Goal: Complete application form: Complete application form

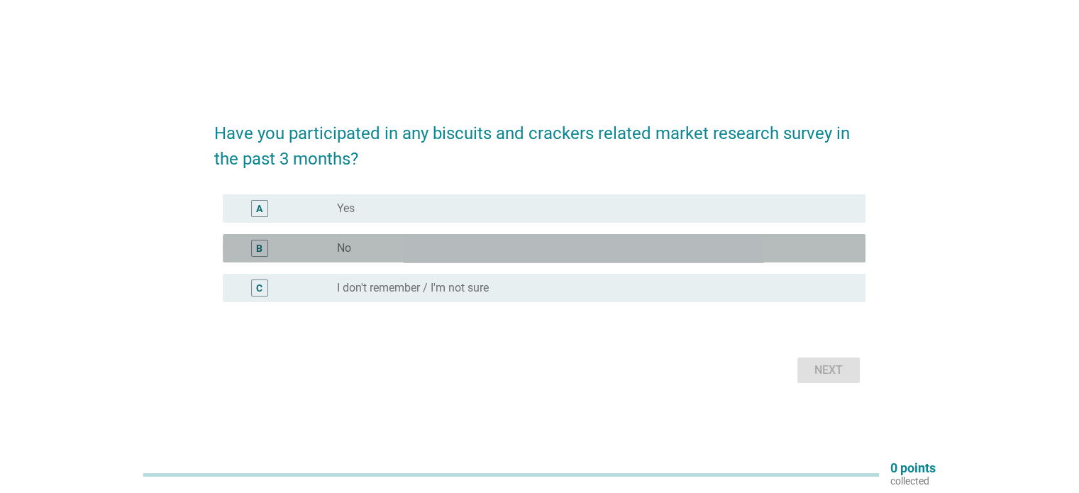
click at [457, 249] on div "radio_button_unchecked No" at bounding box center [589, 248] width 505 height 14
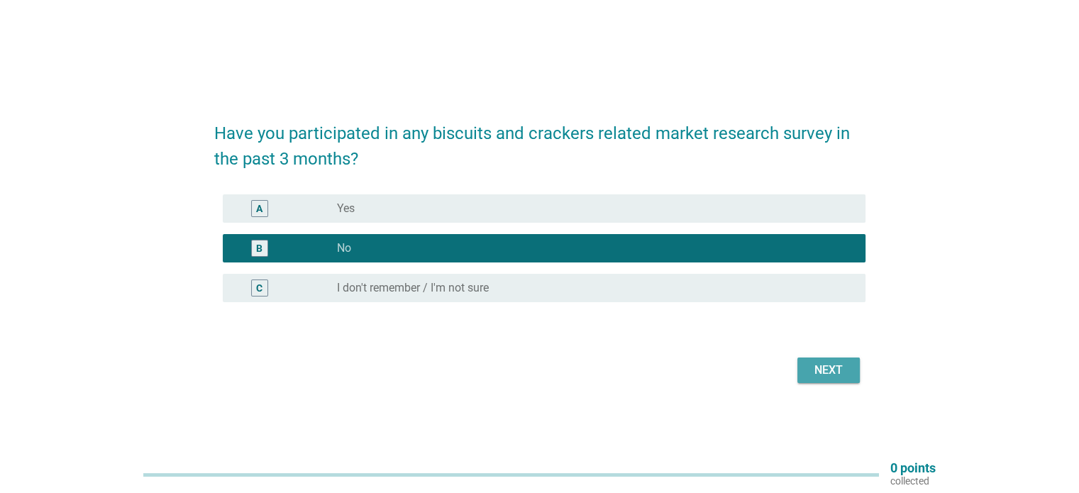
click at [823, 368] on div "Next" at bounding box center [829, 370] width 40 height 17
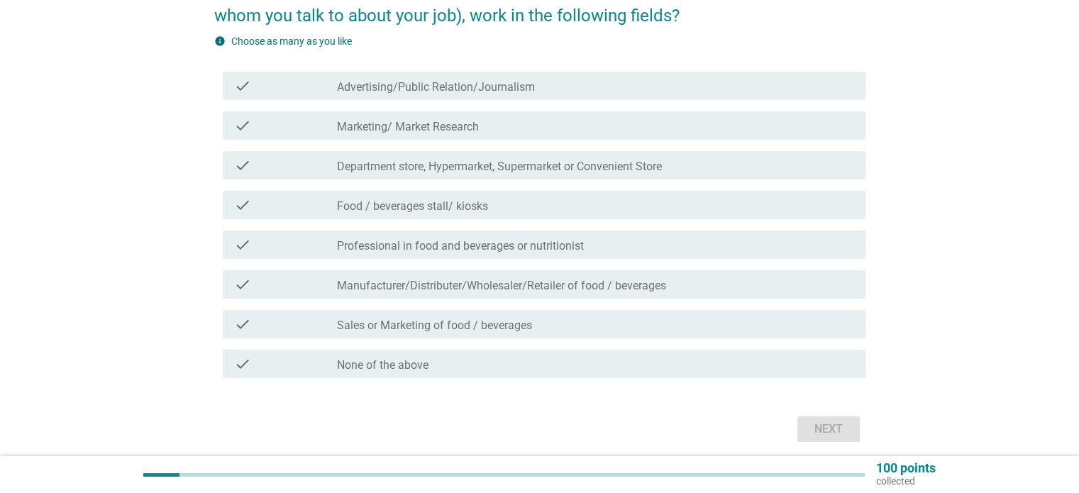
scroll to position [108, 0]
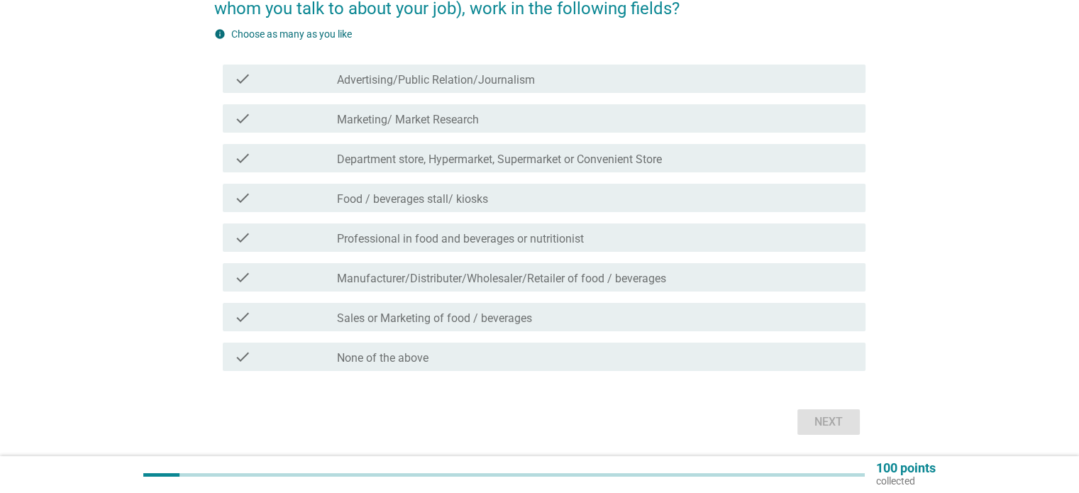
click at [553, 338] on div "check check_box_outline_blank None of the above" at bounding box center [539, 357] width 651 height 40
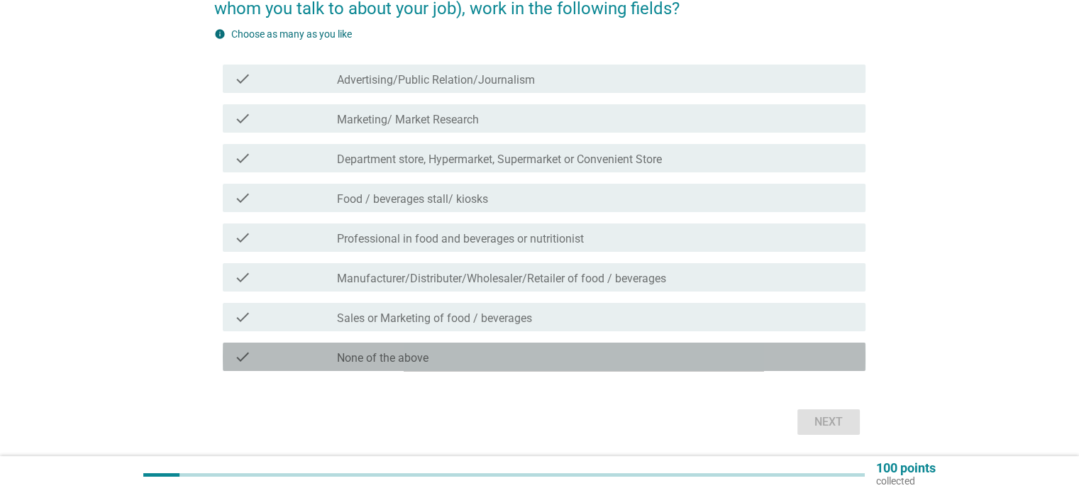
click at [559, 350] on div "check_box_outline_blank None of the above" at bounding box center [595, 356] width 516 height 17
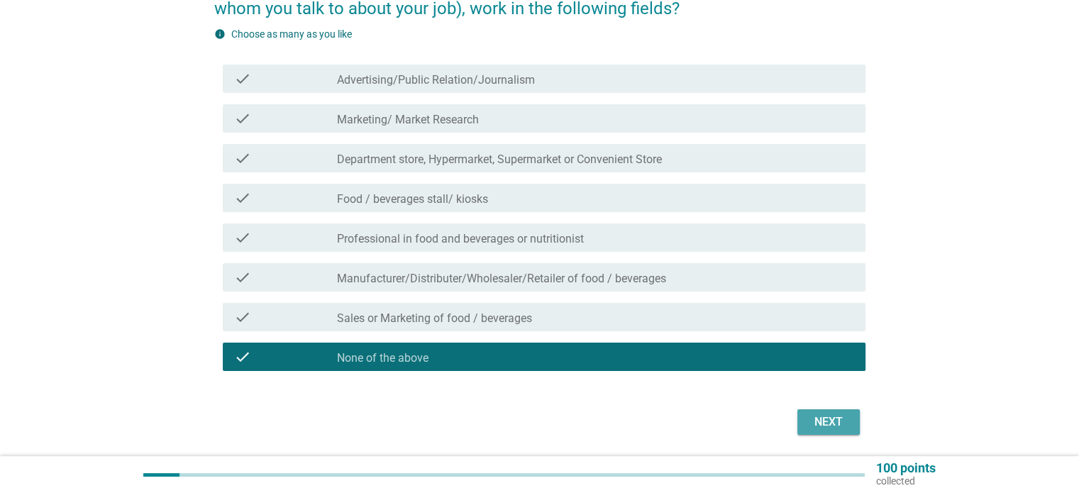
click at [811, 412] on button "Next" at bounding box center [828, 422] width 62 height 26
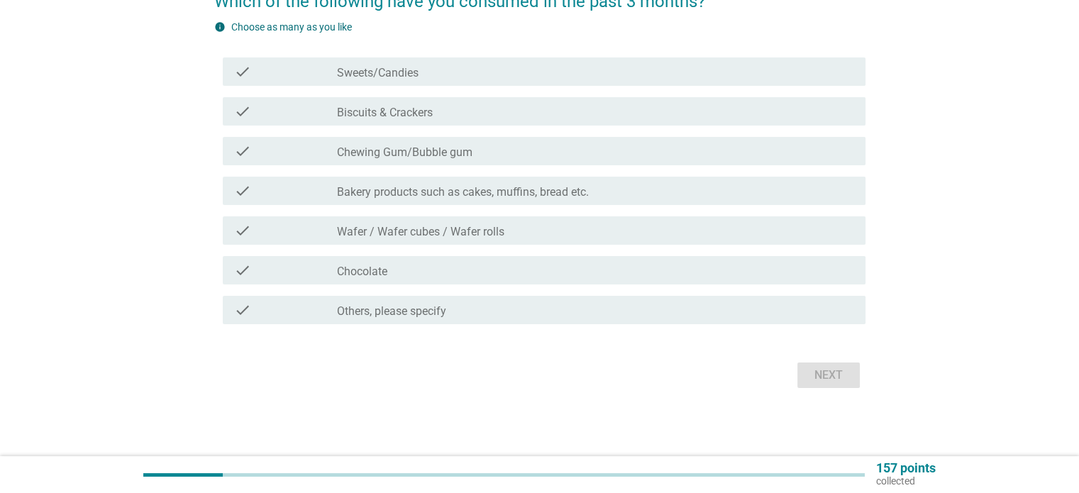
scroll to position [0, 0]
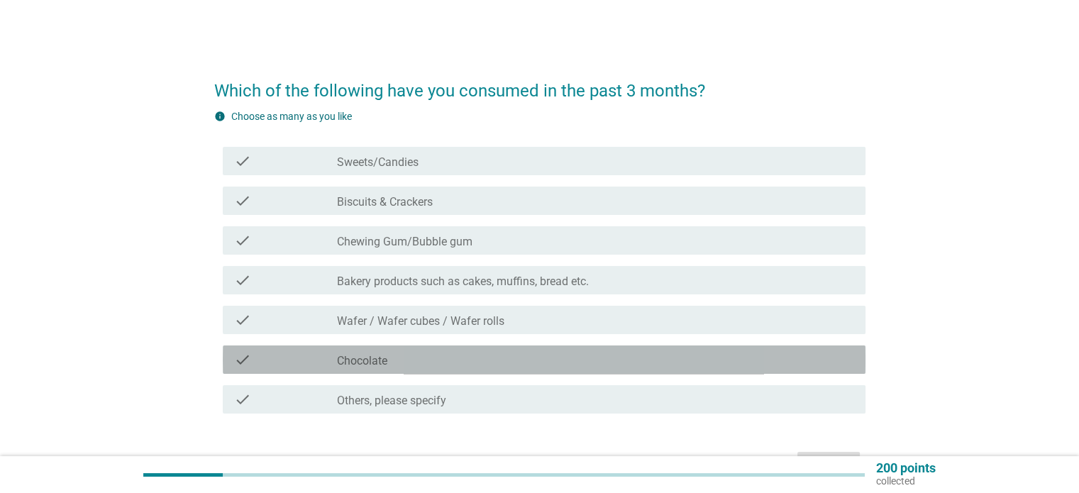
click at [426, 362] on div "check_box_outline_blank Chocolate" at bounding box center [595, 359] width 516 height 17
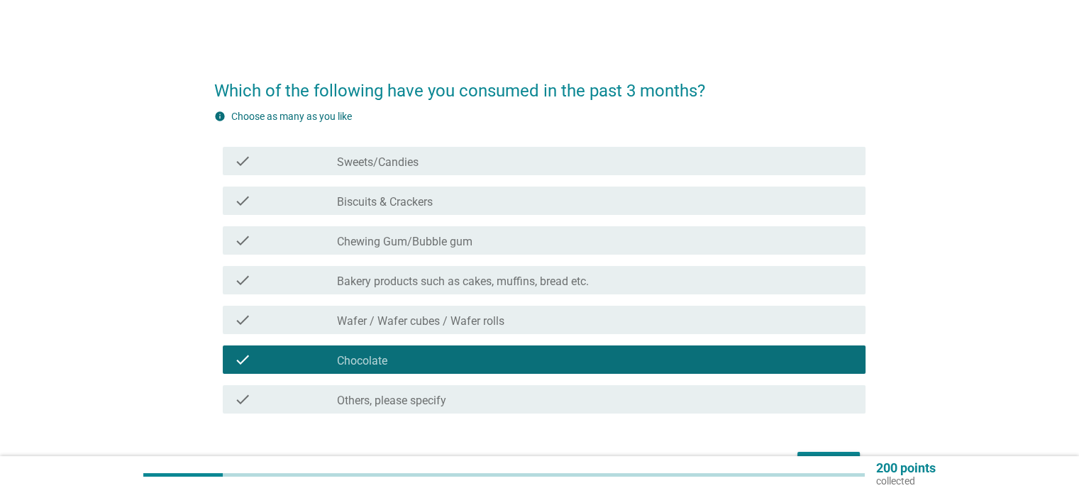
click at [492, 284] on label "Bakery products such as cakes, muffins, bread etc." at bounding box center [463, 281] width 252 height 14
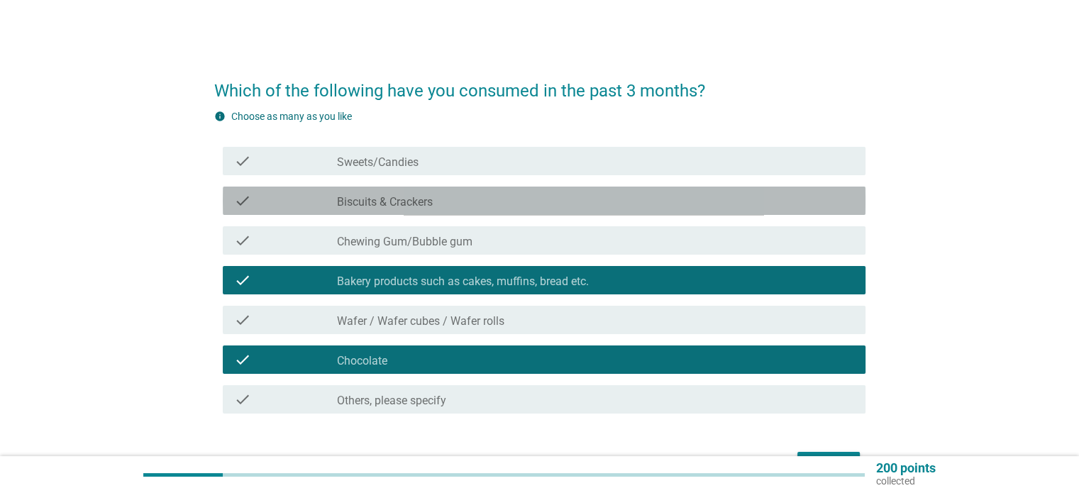
click at [538, 204] on div "check_box_outline_blank Biscuits & Crackers" at bounding box center [595, 200] width 516 height 17
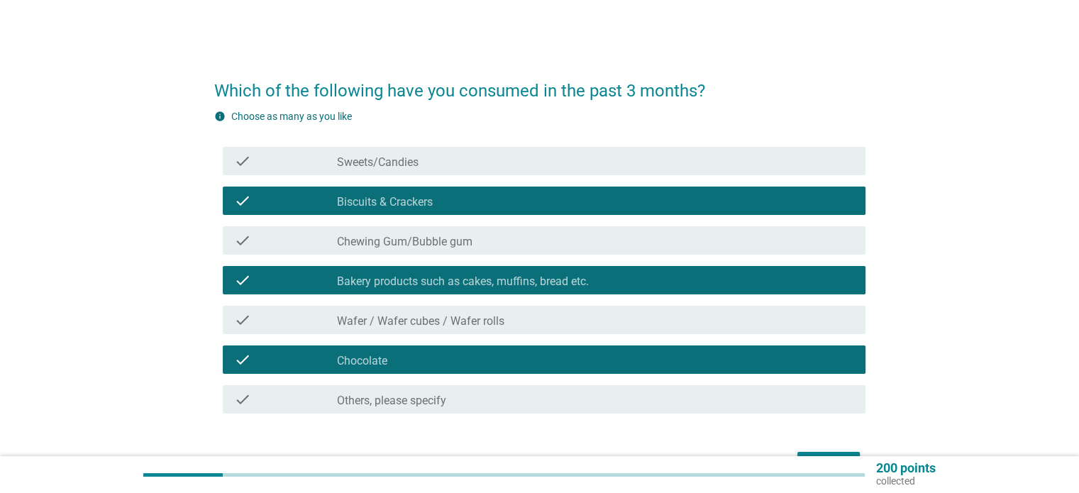
scroll to position [89, 0]
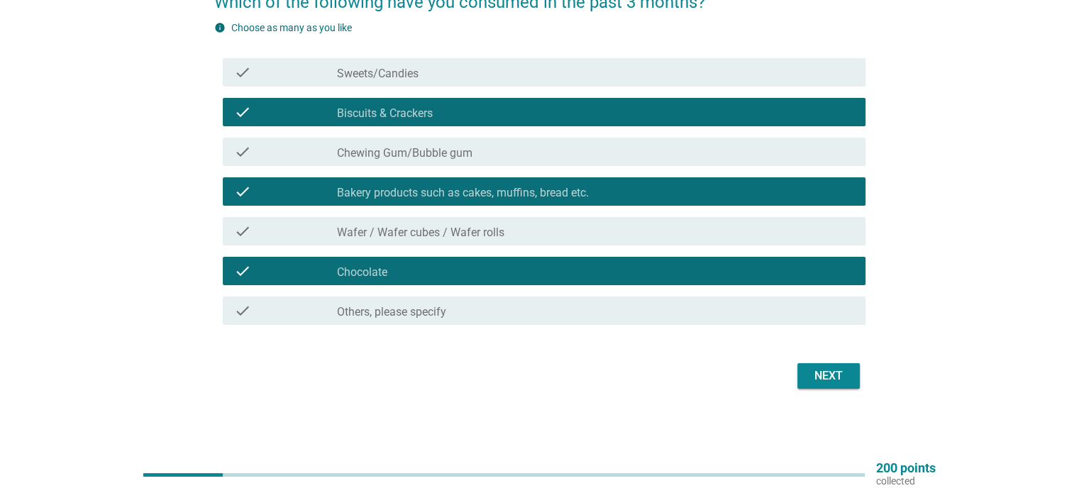
click at [831, 382] on div "Next" at bounding box center [829, 375] width 40 height 17
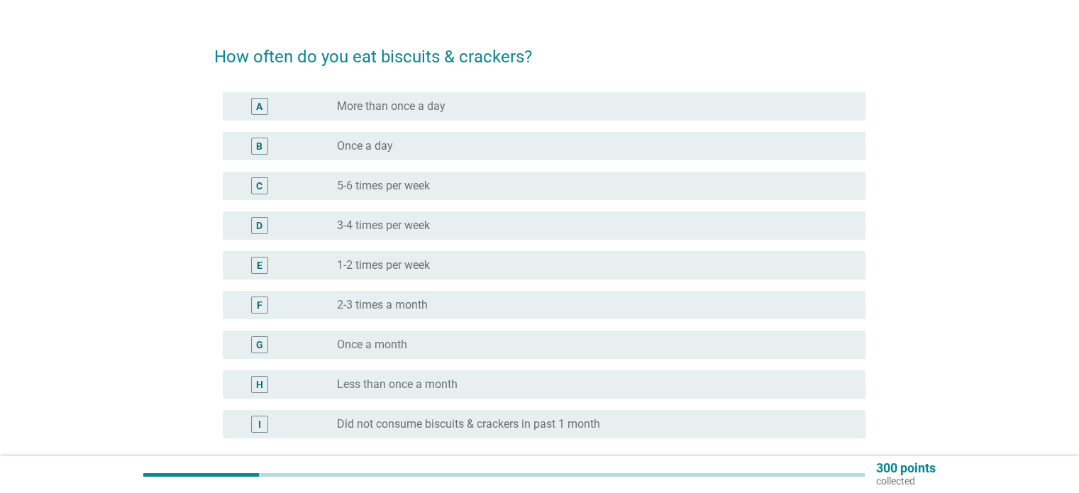
scroll to position [37, 0]
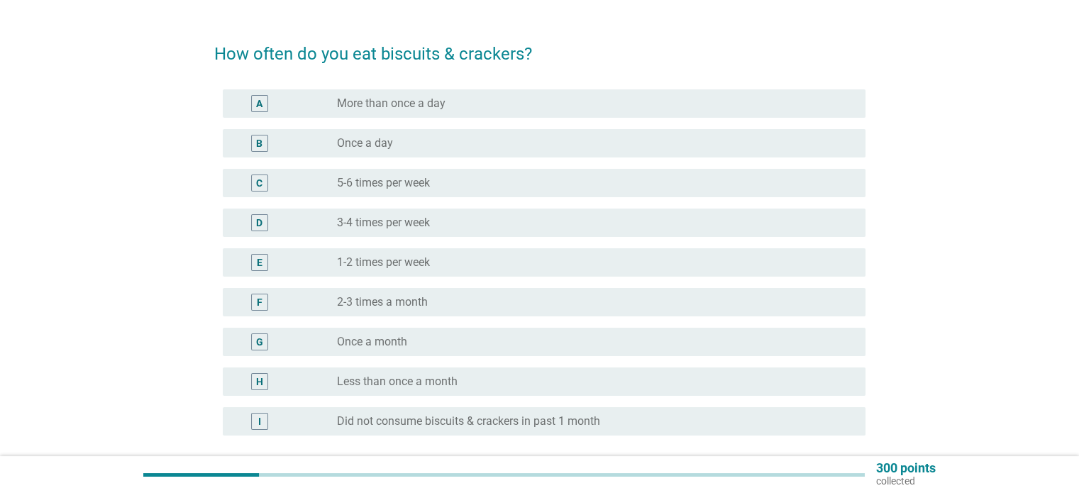
click at [607, 296] on div "radio_button_unchecked 2-3 times a month" at bounding box center [589, 302] width 505 height 14
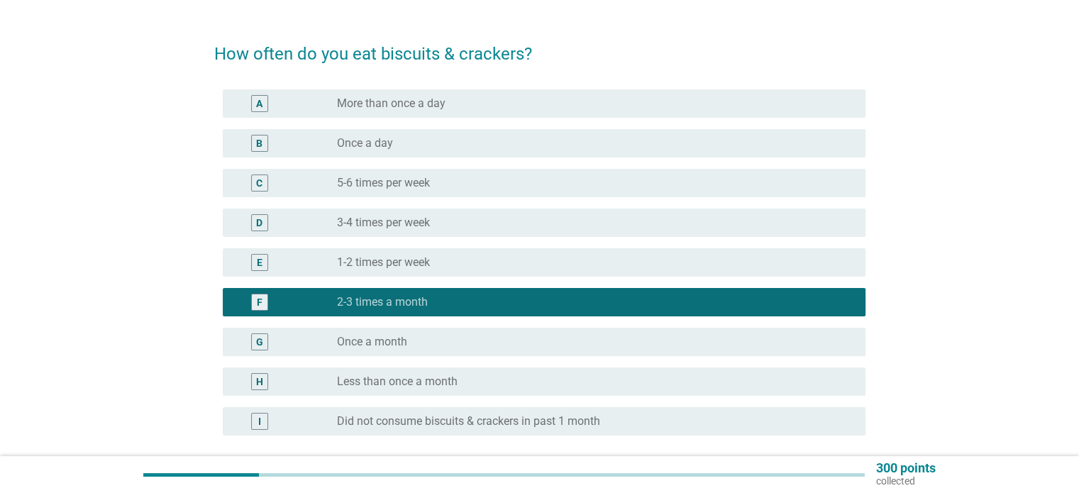
scroll to position [165, 0]
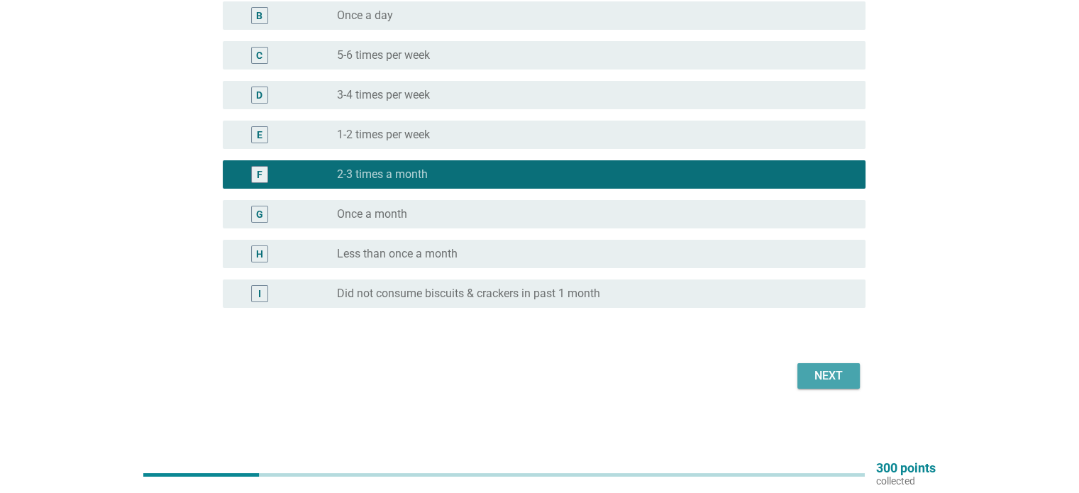
click at [826, 377] on div "Next" at bounding box center [829, 375] width 40 height 17
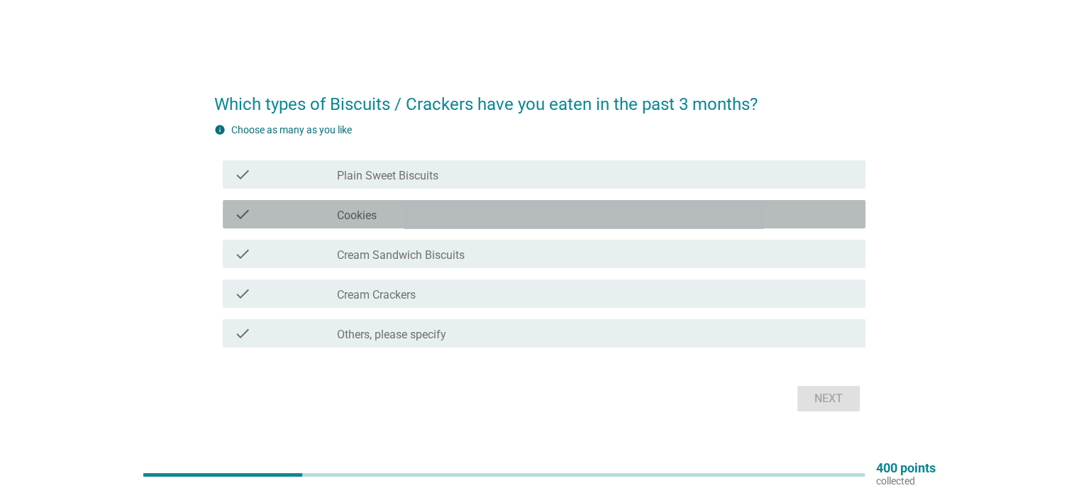
click at [494, 213] on div "check_box_outline_blank Cookies" at bounding box center [595, 214] width 516 height 17
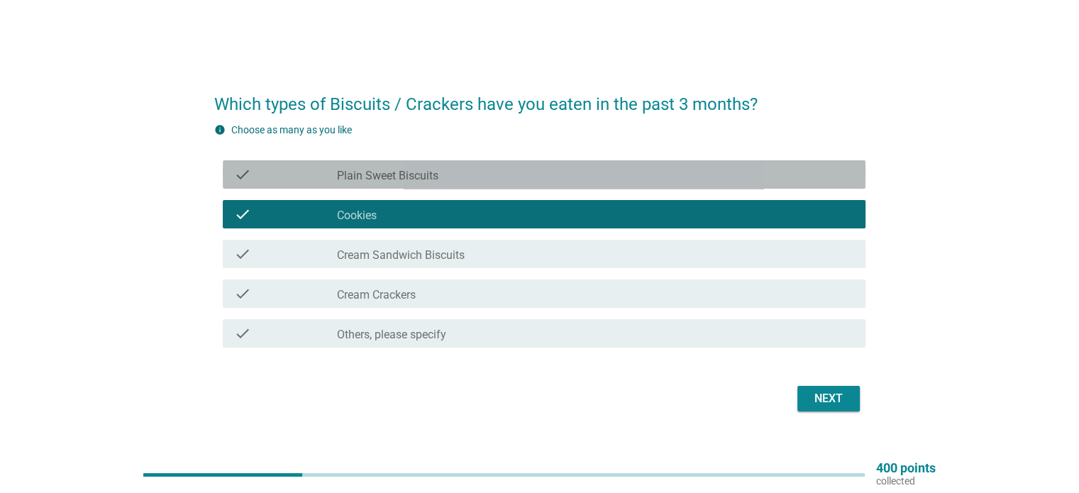
click at [526, 183] on div "check check_box_outline_blank Plain Sweet Biscuits" at bounding box center [544, 174] width 643 height 28
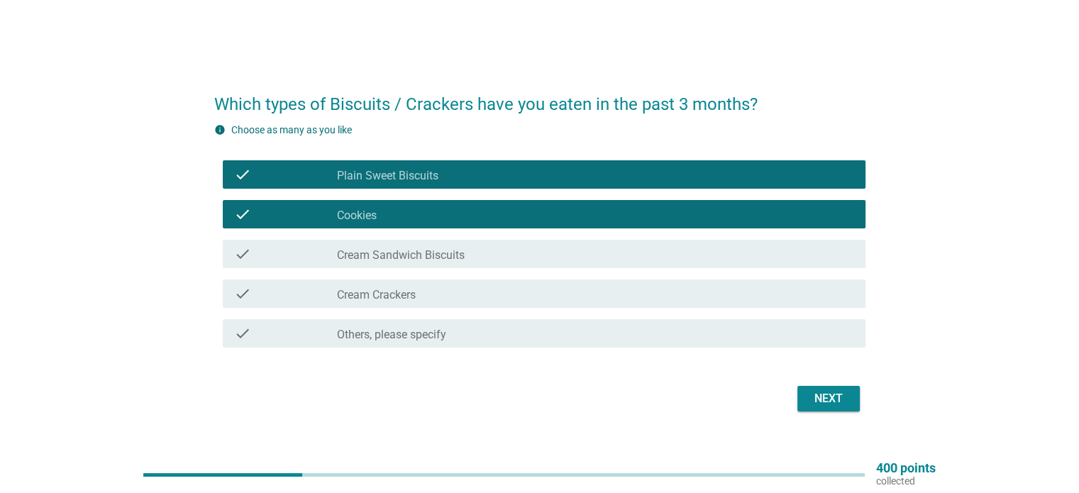
click at [694, 345] on div "check check_box_outline_blank Others, please specify" at bounding box center [544, 333] width 643 height 28
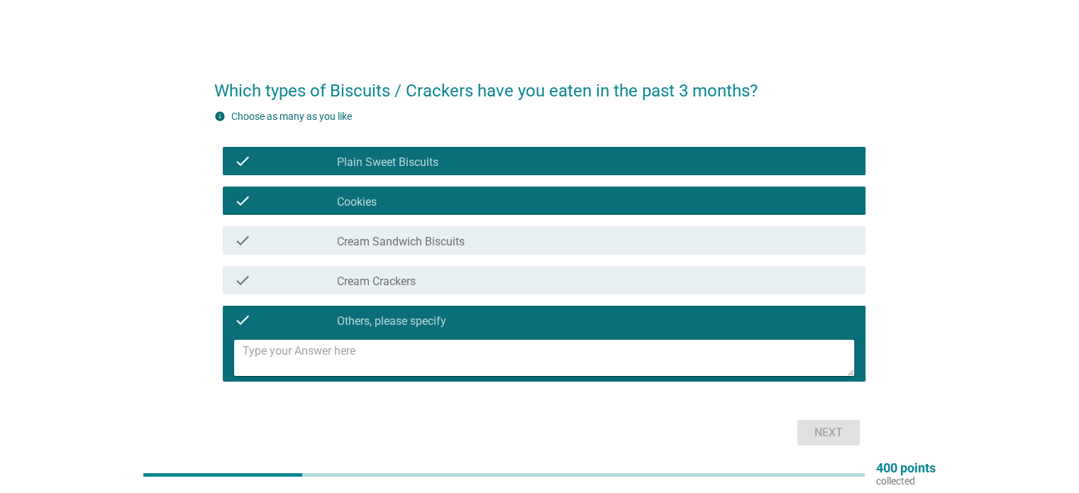
click at [548, 355] on textarea at bounding box center [548, 358] width 611 height 36
type textarea "Peanut Butter Cookies"
click at [848, 433] on button "Next" at bounding box center [828, 433] width 62 height 26
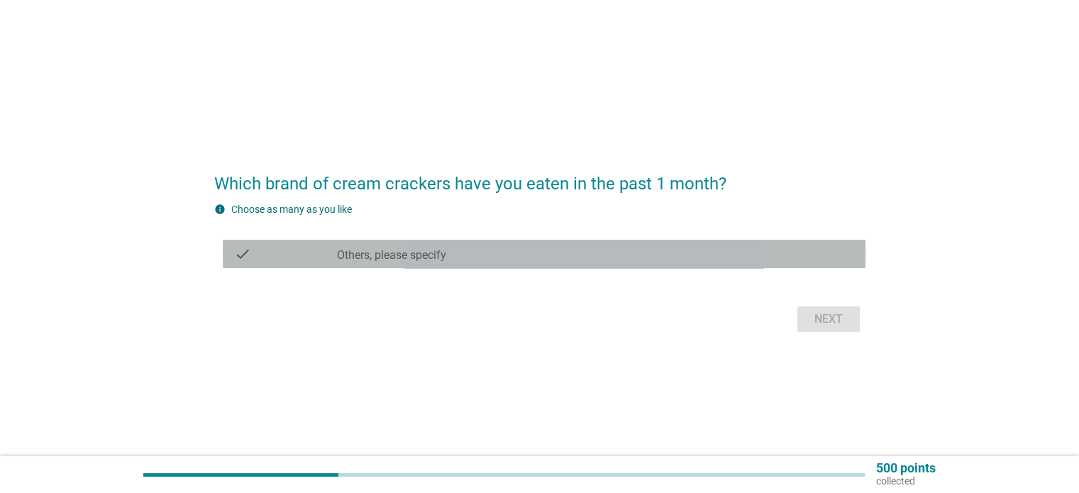
click at [684, 245] on div "check_box Others, please specify" at bounding box center [595, 253] width 516 height 17
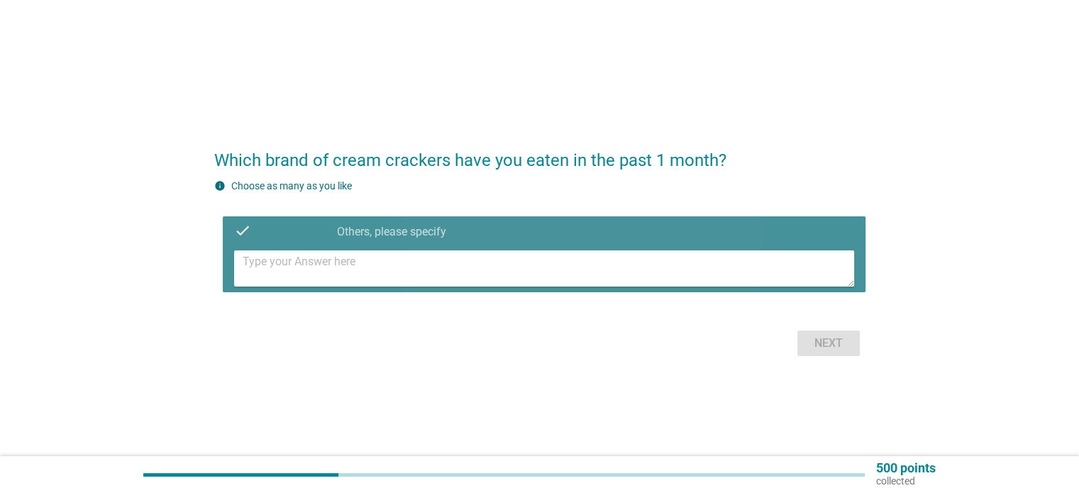
click at [695, 273] on textarea at bounding box center [548, 268] width 611 height 36
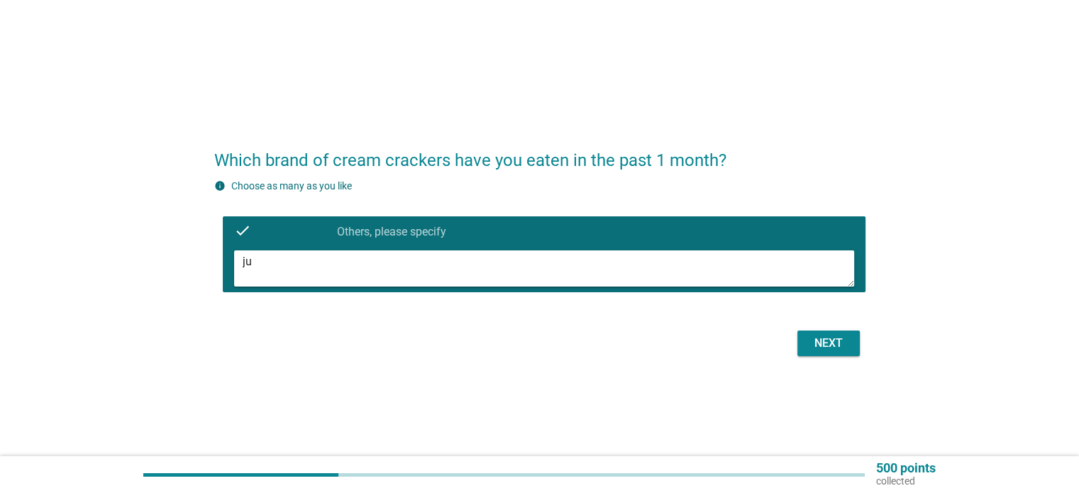
type textarea "j"
type textarea "[PERSON_NAME]"
click at [853, 343] on button "Next" at bounding box center [828, 344] width 62 height 26
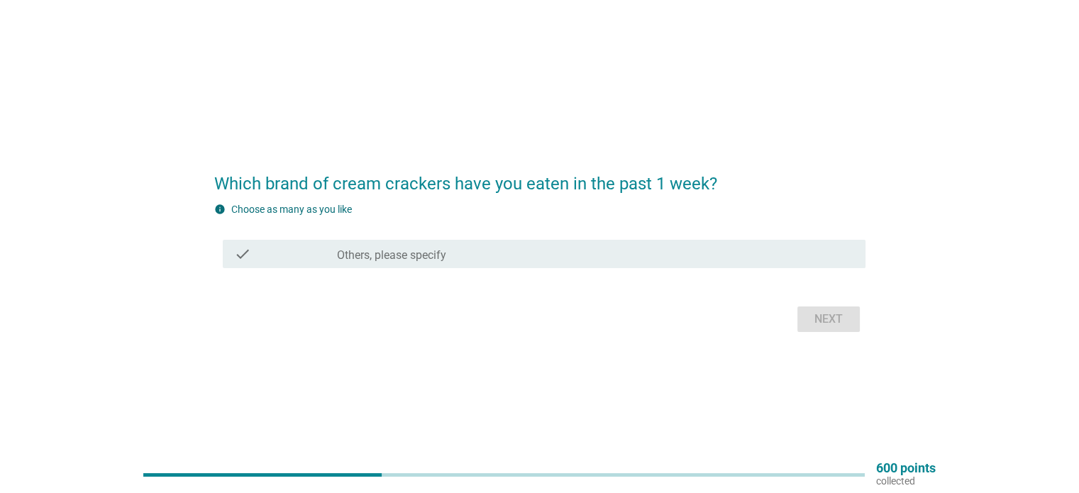
click at [743, 238] on div "check check_box Others, please specify" at bounding box center [539, 254] width 651 height 40
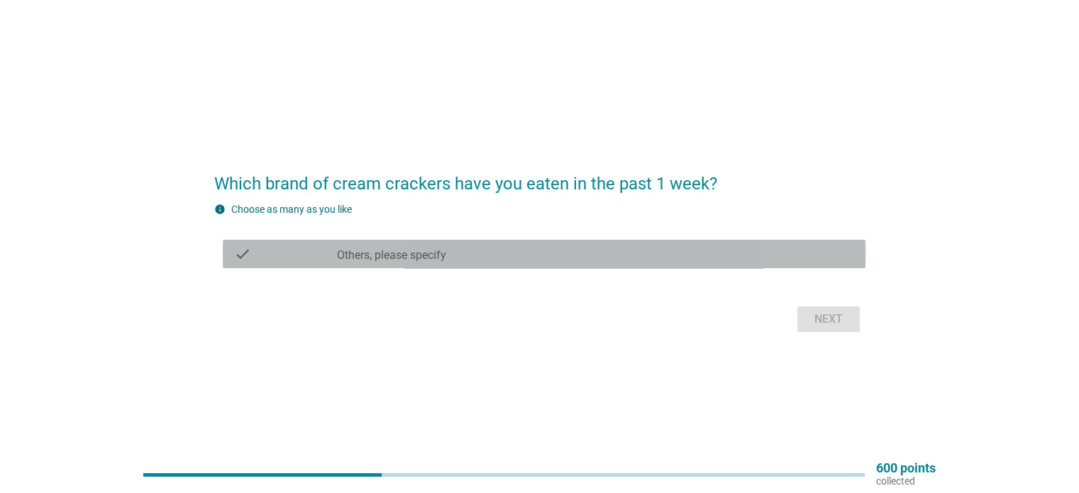
click at [710, 251] on div "check_box Others, please specify" at bounding box center [595, 253] width 516 height 17
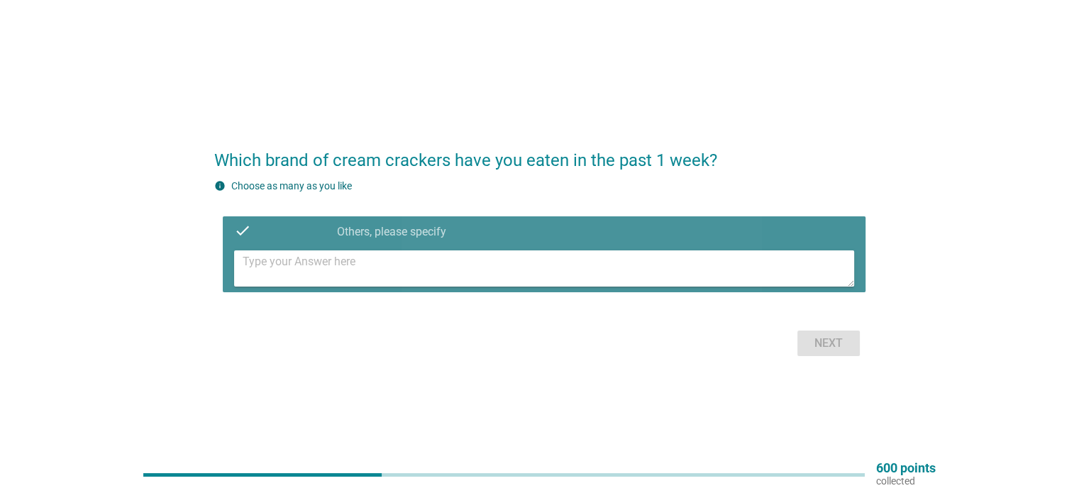
click at [559, 272] on textarea at bounding box center [548, 268] width 611 height 36
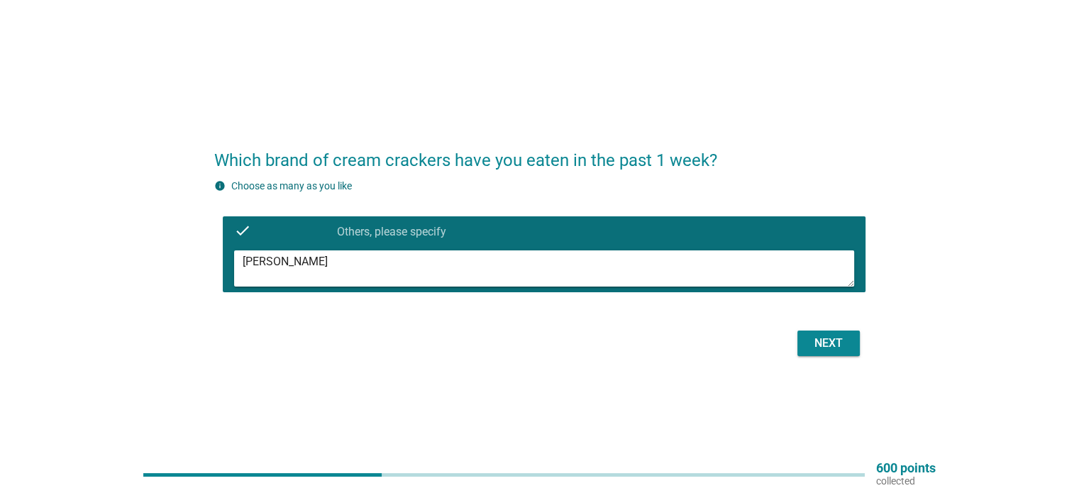
type textarea "[PERSON_NAME]"
click at [844, 343] on div "Next" at bounding box center [829, 343] width 40 height 17
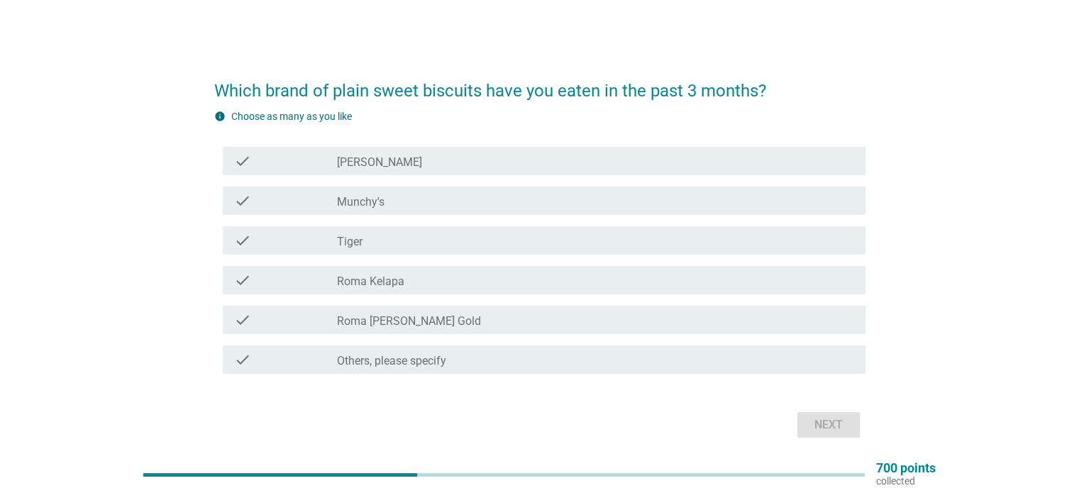
click at [565, 146] on div "check check_box_outline_blank [PERSON_NAME]" at bounding box center [539, 161] width 651 height 40
click at [548, 150] on div "check check_box_outline_blank [PERSON_NAME]" at bounding box center [544, 161] width 643 height 28
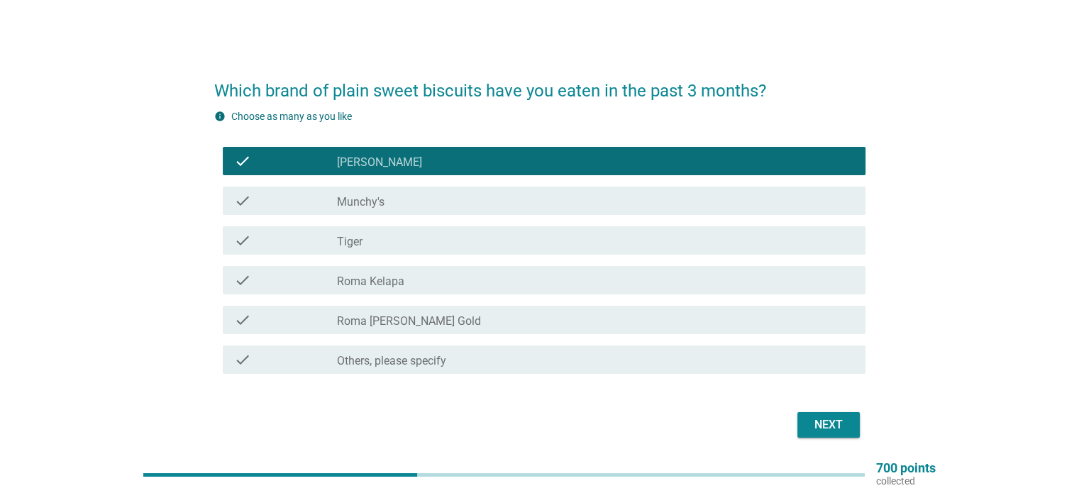
click at [523, 201] on div "check_box_outline_blank Munchy's" at bounding box center [595, 200] width 516 height 17
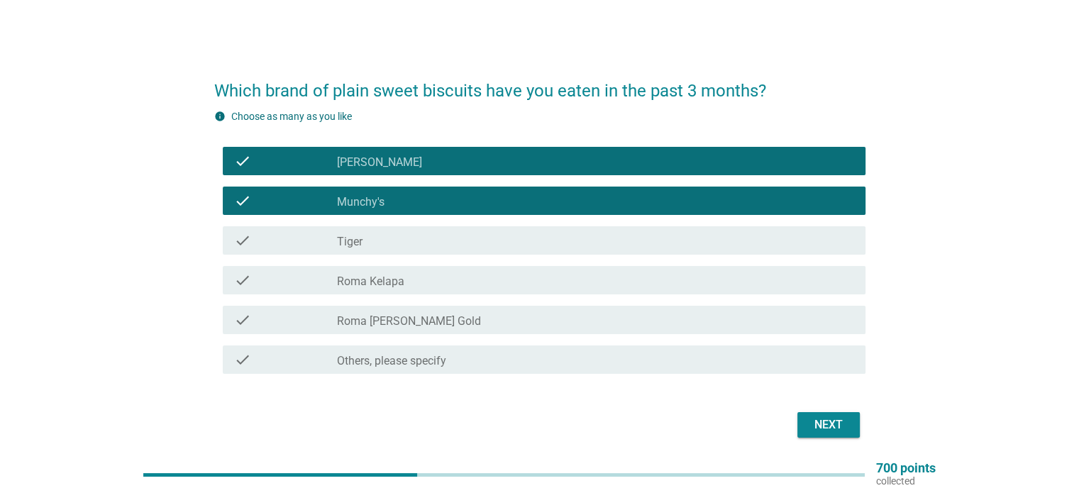
click at [821, 410] on div "Next" at bounding box center [539, 425] width 651 height 34
click at [821, 423] on div "Next" at bounding box center [829, 424] width 40 height 17
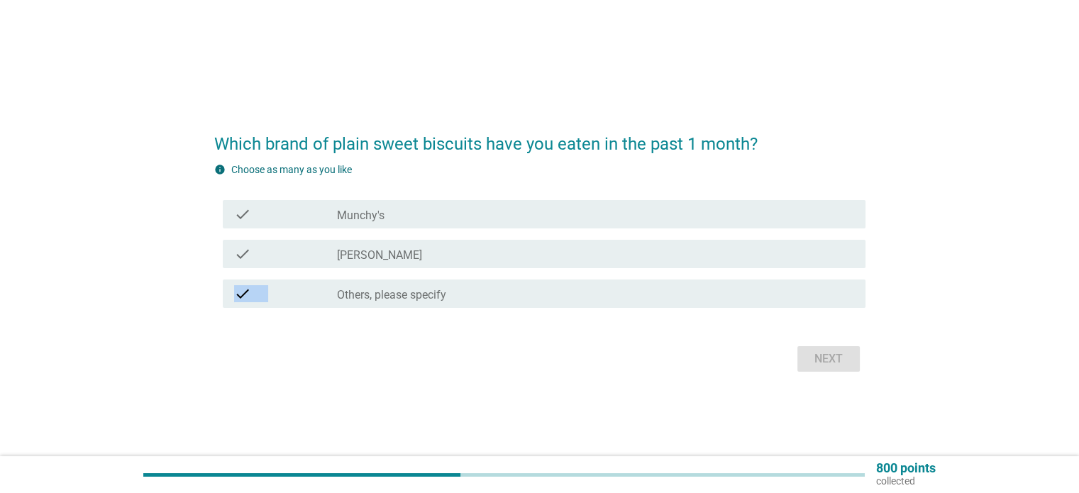
drag, startPoint x: 701, startPoint y: 285, endPoint x: 613, endPoint y: 238, distance: 100.0
click at [613, 238] on div "check check_box_outline_blank Munchy's check check_box_outline_blank [PERSON_NA…" at bounding box center [539, 253] width 651 height 119
click at [613, 238] on div "check check_box_outline_blank [PERSON_NAME]" at bounding box center [539, 254] width 651 height 40
click at [599, 260] on div "check_box_outline_blank [PERSON_NAME]" at bounding box center [595, 253] width 516 height 17
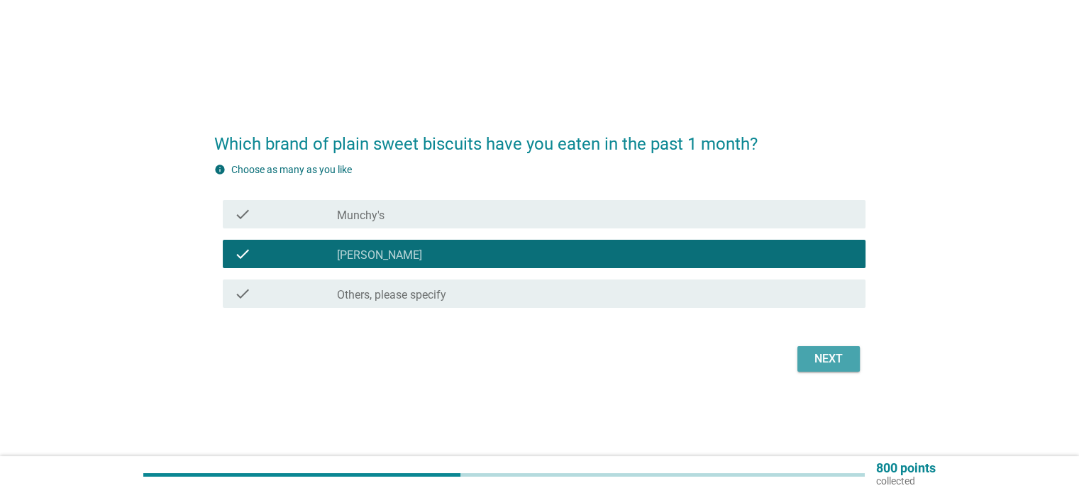
click at [819, 351] on div "Next" at bounding box center [829, 358] width 40 height 17
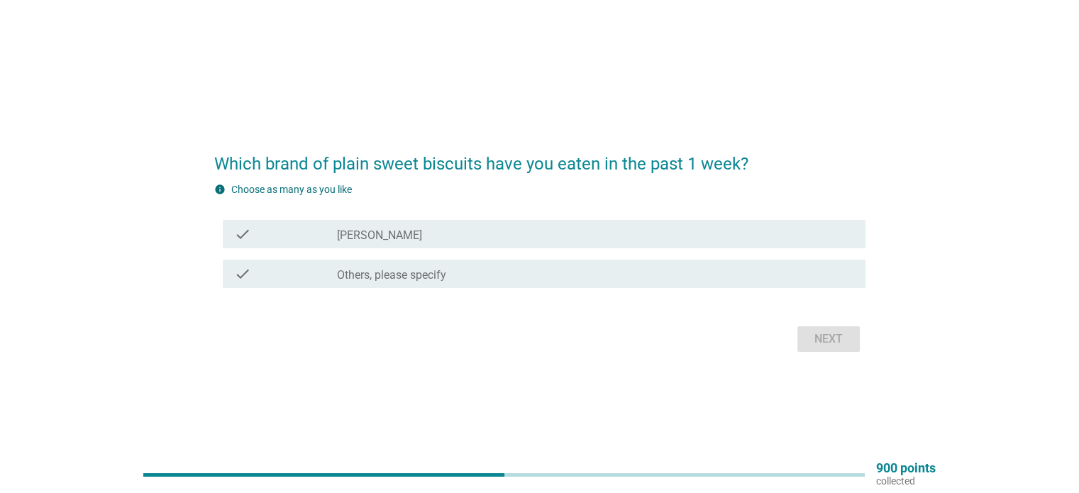
click at [565, 232] on div "check_box [PERSON_NAME]" at bounding box center [595, 234] width 516 height 17
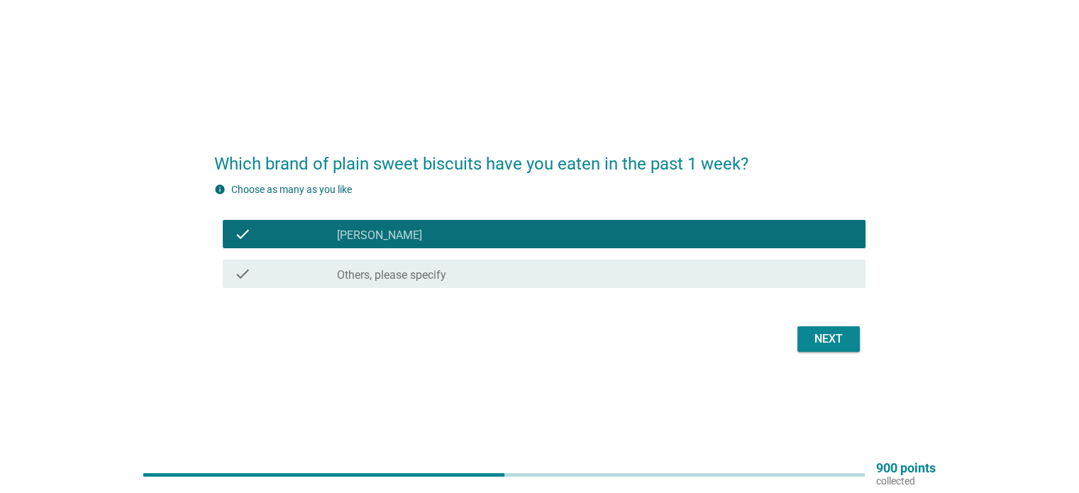
click at [831, 345] on div "Next" at bounding box center [829, 339] width 40 height 17
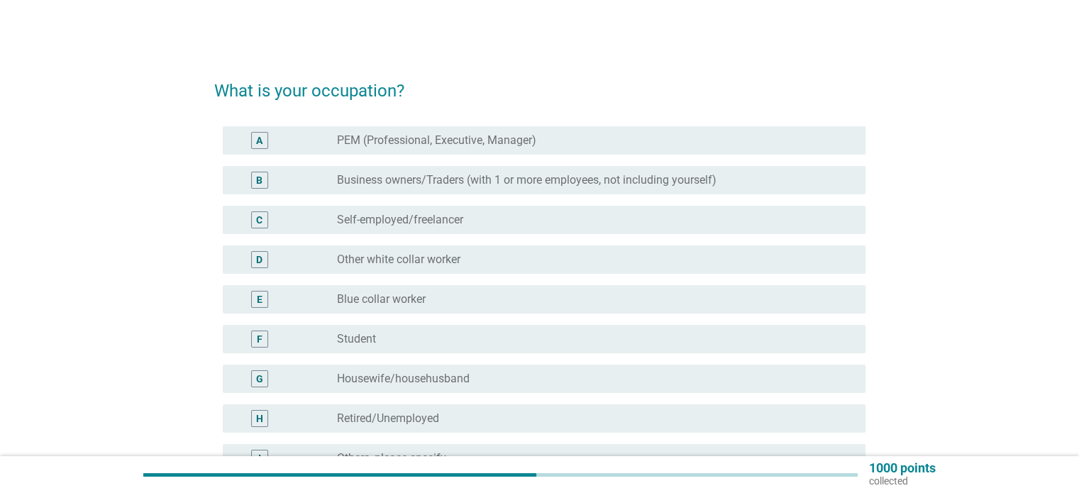
click at [562, 204] on div "C radio_button_unchecked Self-employed/freelancer" at bounding box center [539, 220] width 651 height 40
click at [551, 223] on div "radio_button_unchecked Self-employed/freelancer" at bounding box center [589, 220] width 505 height 14
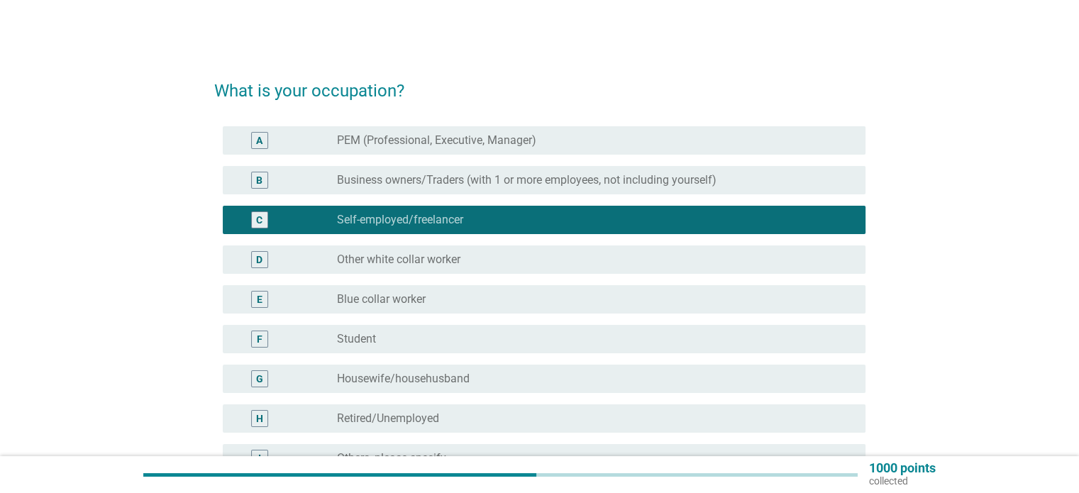
scroll to position [165, 0]
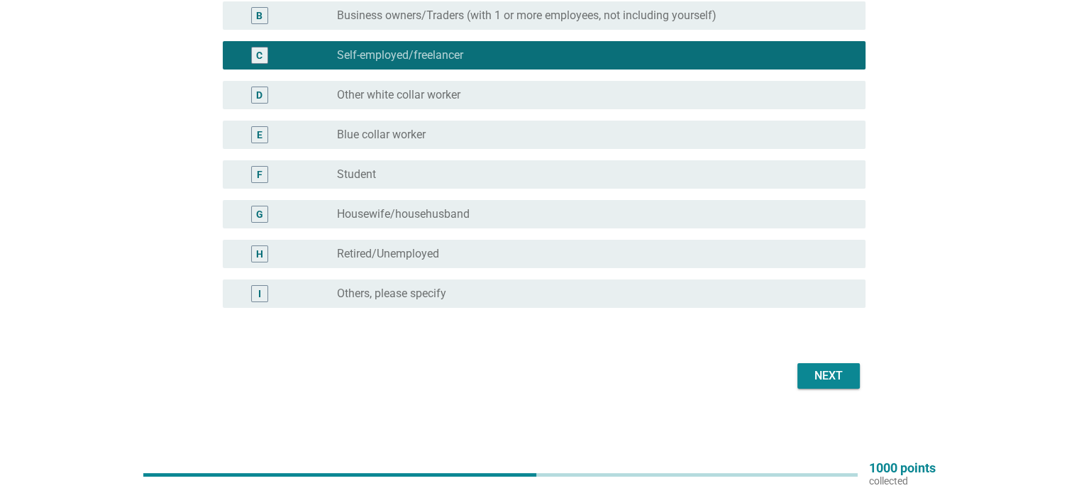
click at [819, 379] on div "Next" at bounding box center [829, 375] width 40 height 17
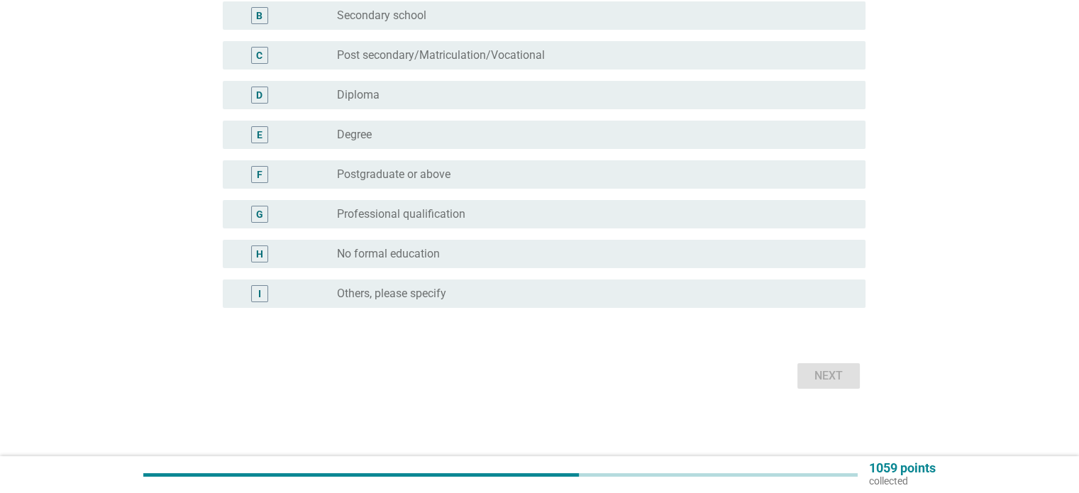
scroll to position [0, 0]
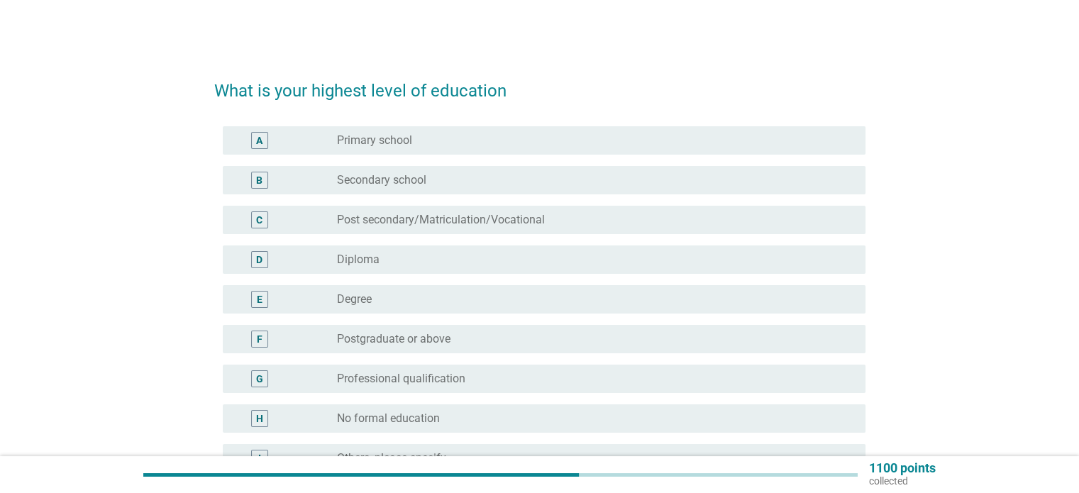
click at [576, 257] on div "radio_button_unchecked Diploma" at bounding box center [589, 260] width 505 height 14
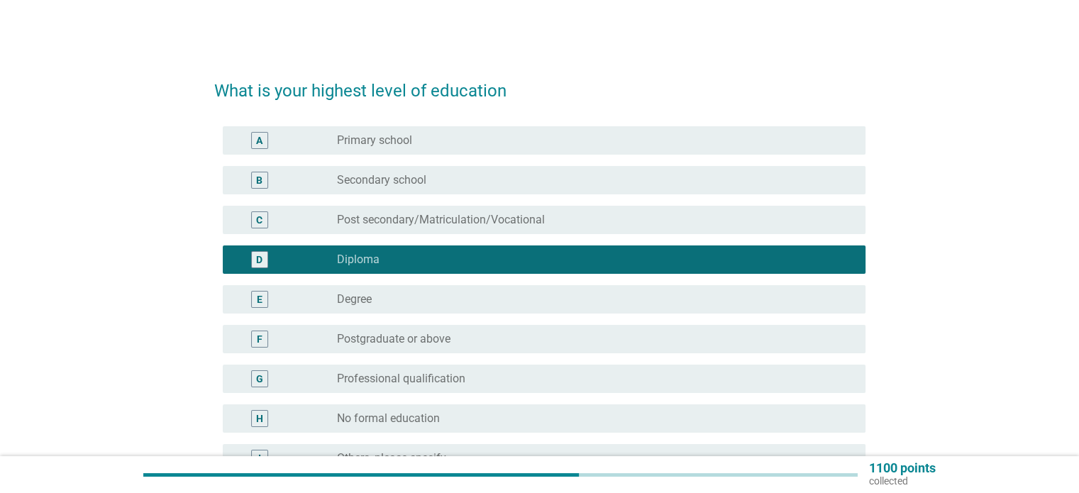
scroll to position [165, 0]
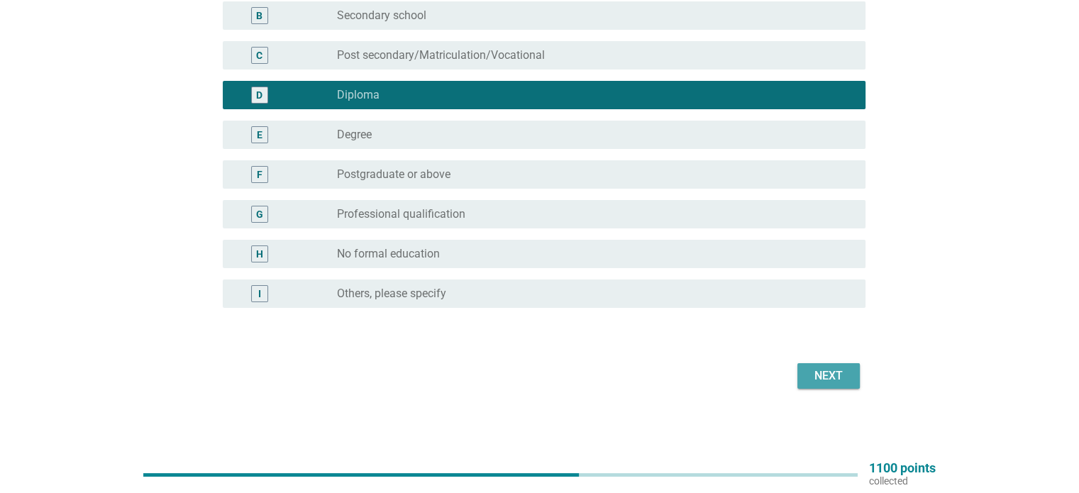
click at [817, 373] on div "Next" at bounding box center [829, 375] width 40 height 17
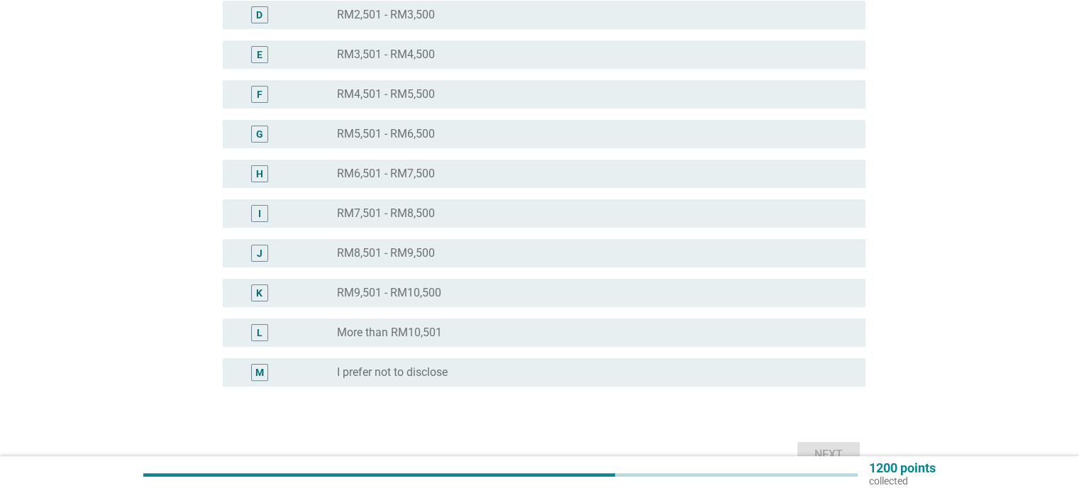
scroll to position [321, 0]
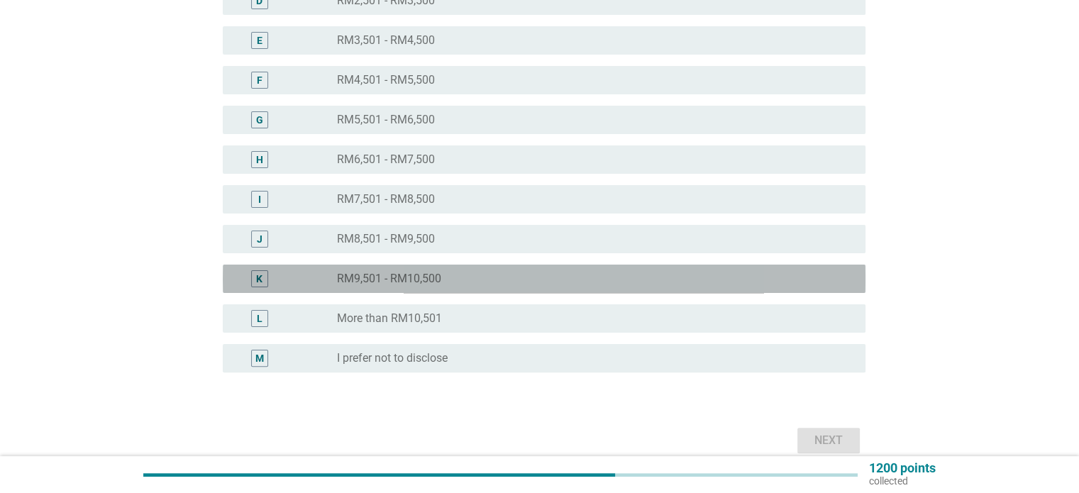
click at [630, 281] on div "radio_button_unchecked RM9,501 - RM10,500" at bounding box center [589, 279] width 505 height 14
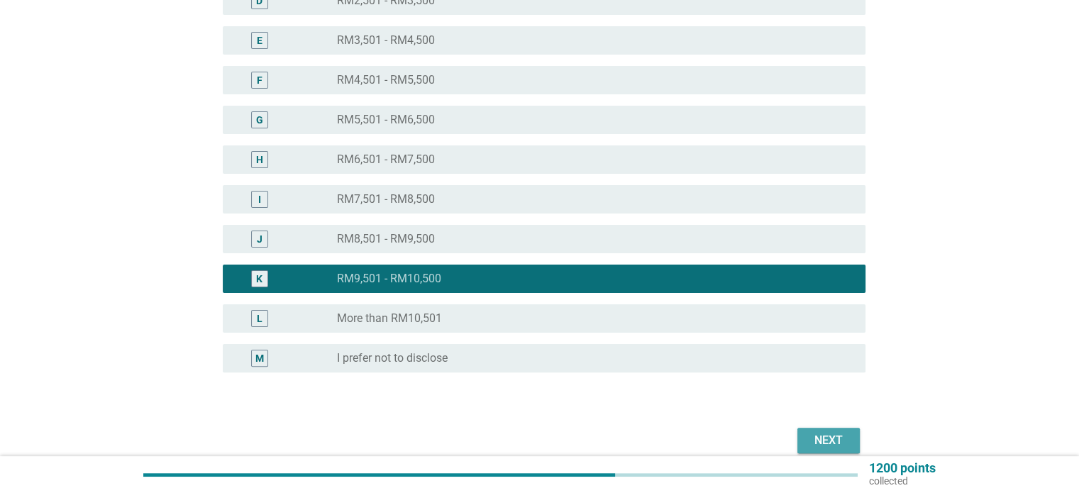
click at [830, 440] on div "Next" at bounding box center [829, 440] width 40 height 17
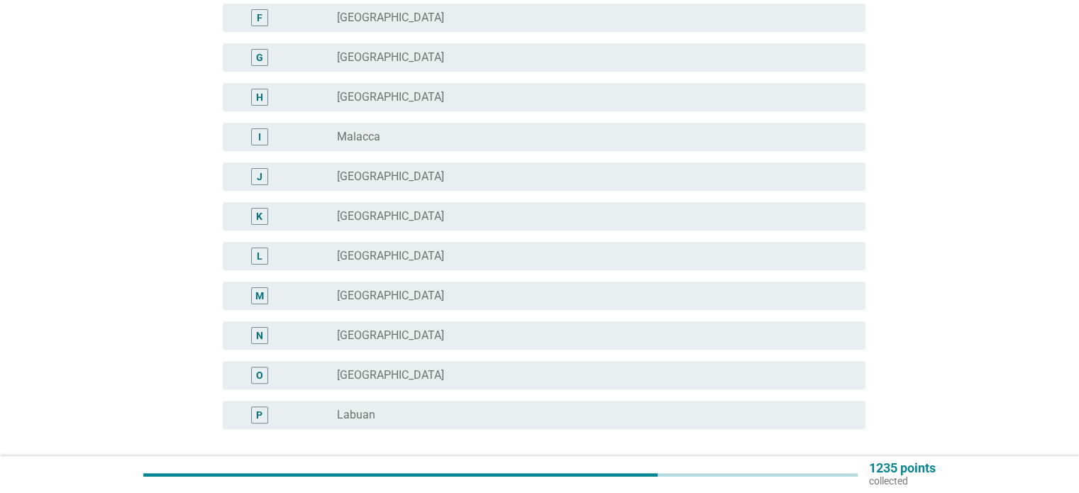
scroll to position [0, 0]
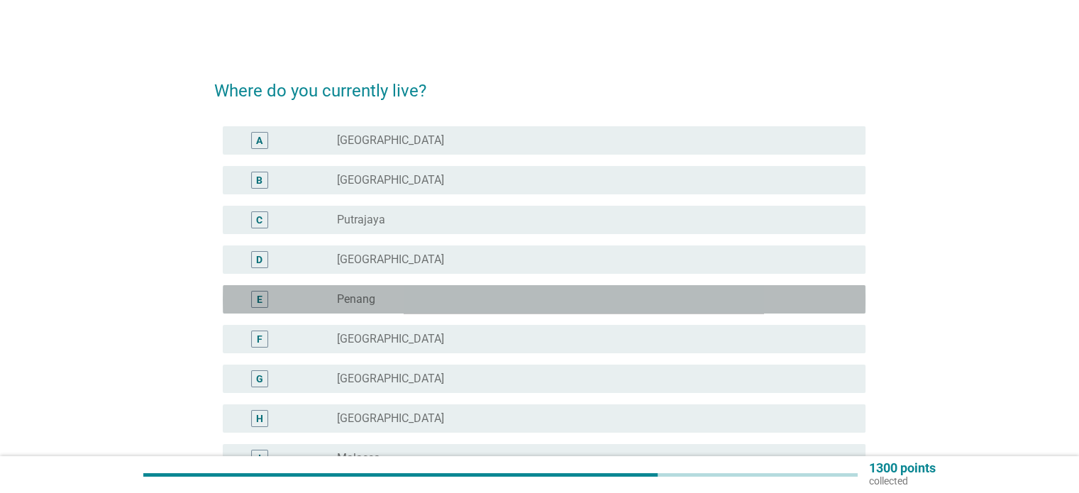
click at [479, 294] on div "radio_button_unchecked Penang" at bounding box center [589, 299] width 505 height 14
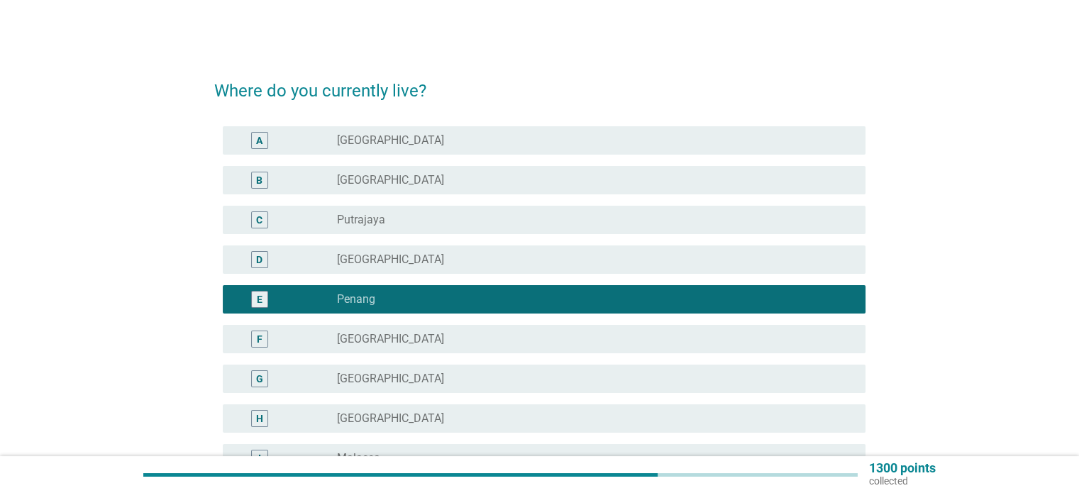
scroll to position [431, 0]
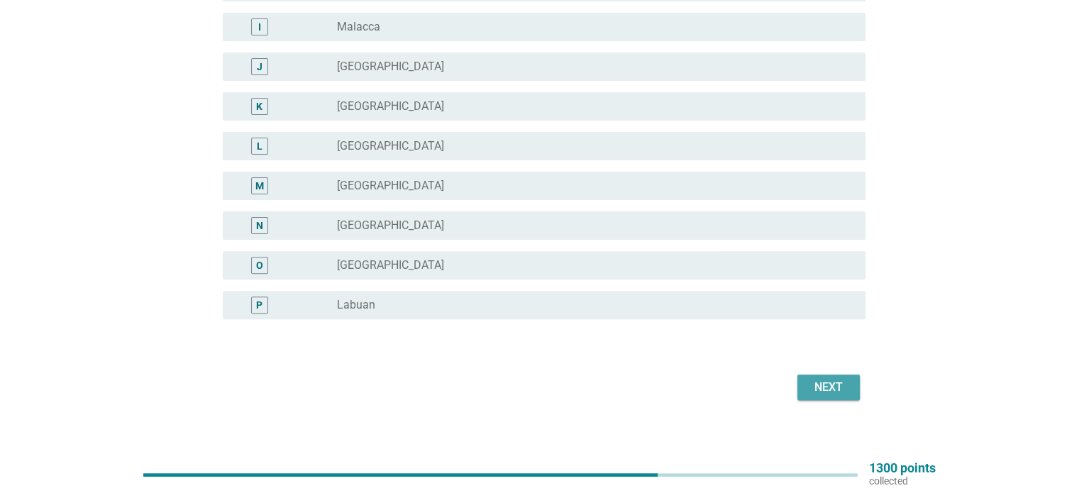
click at [816, 392] on div "Next" at bounding box center [829, 387] width 40 height 17
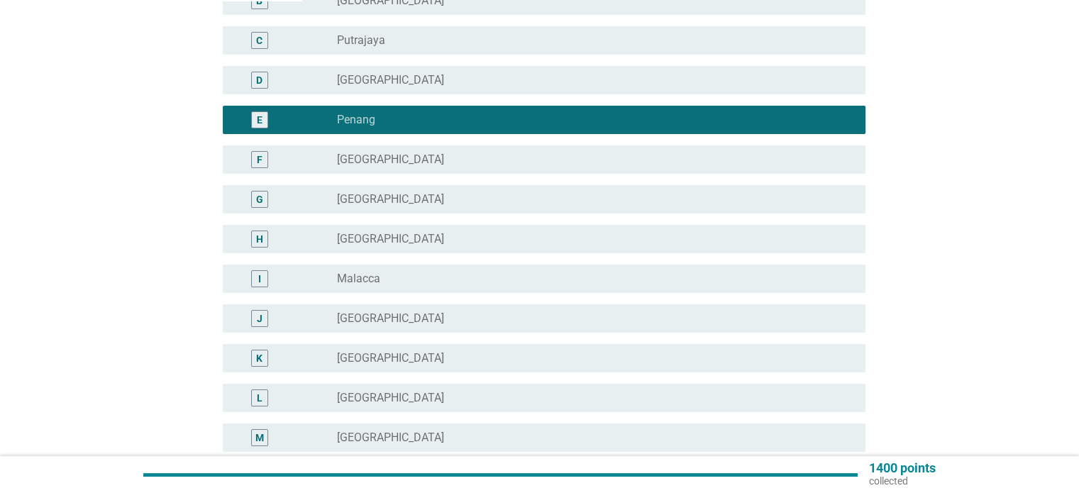
scroll to position [182, 0]
